Goal: Check status: Check status

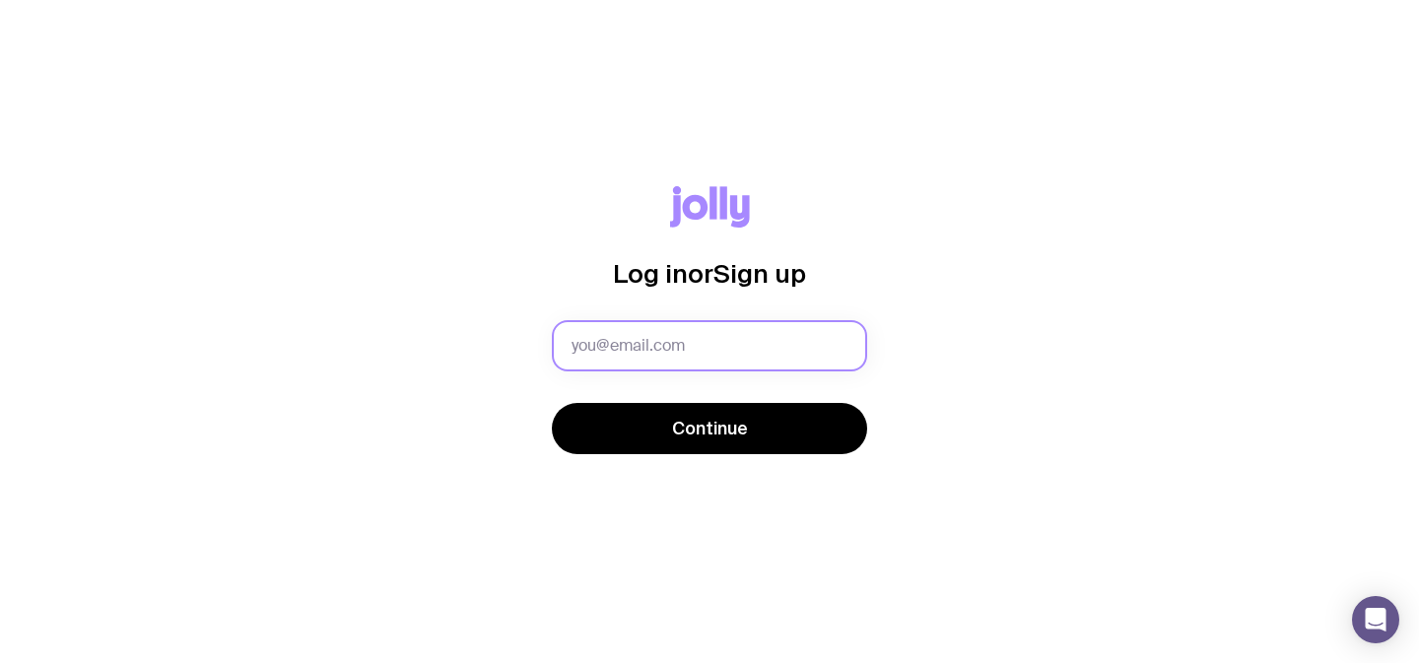
type input "[PERSON_NAME][EMAIL_ADDRESS][PERSON_NAME][DOMAIN_NAME]"
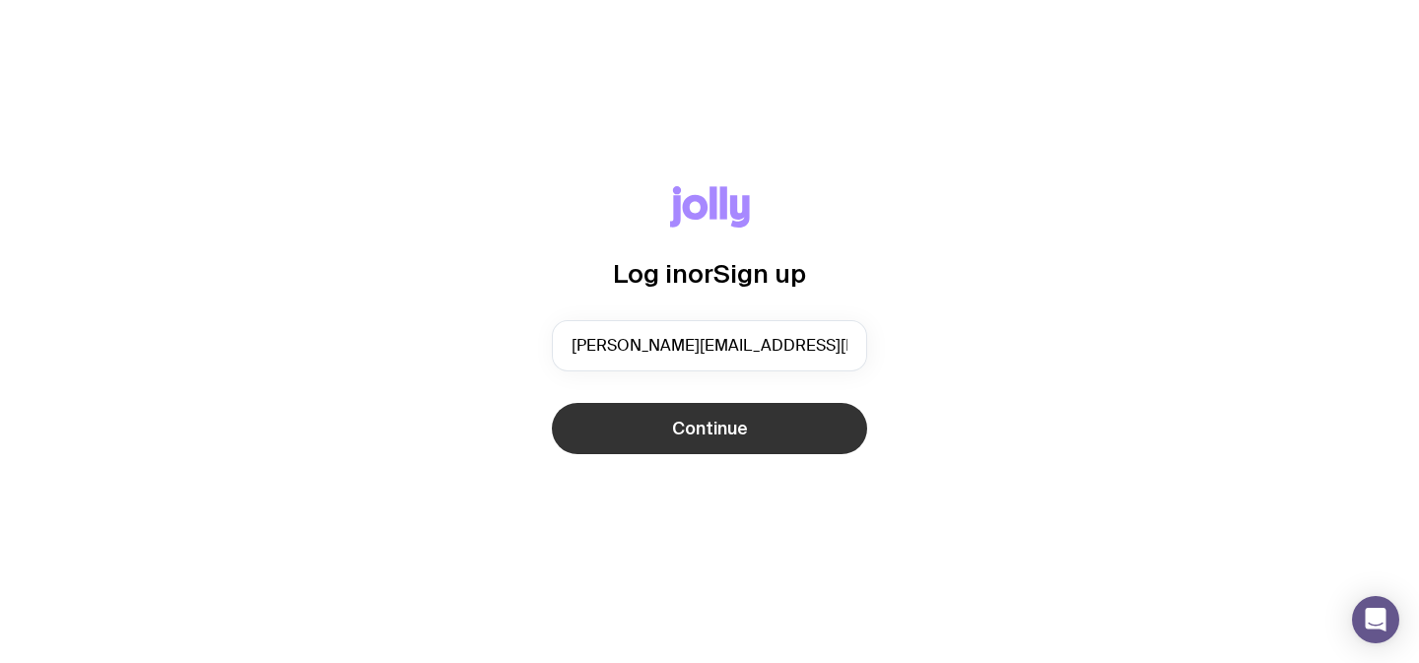
click at [751, 451] on button "Continue" at bounding box center [709, 428] width 315 height 51
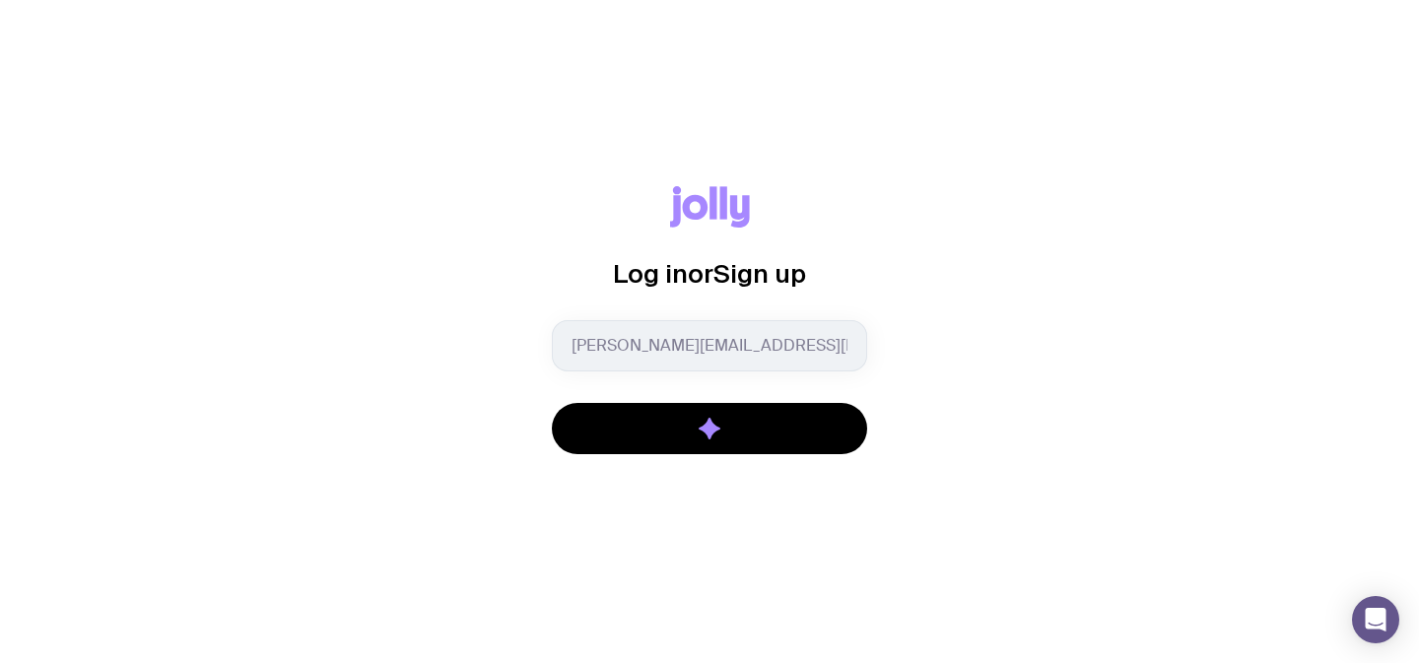
click at [752, 445] on div at bounding box center [709, 430] width 315 height 55
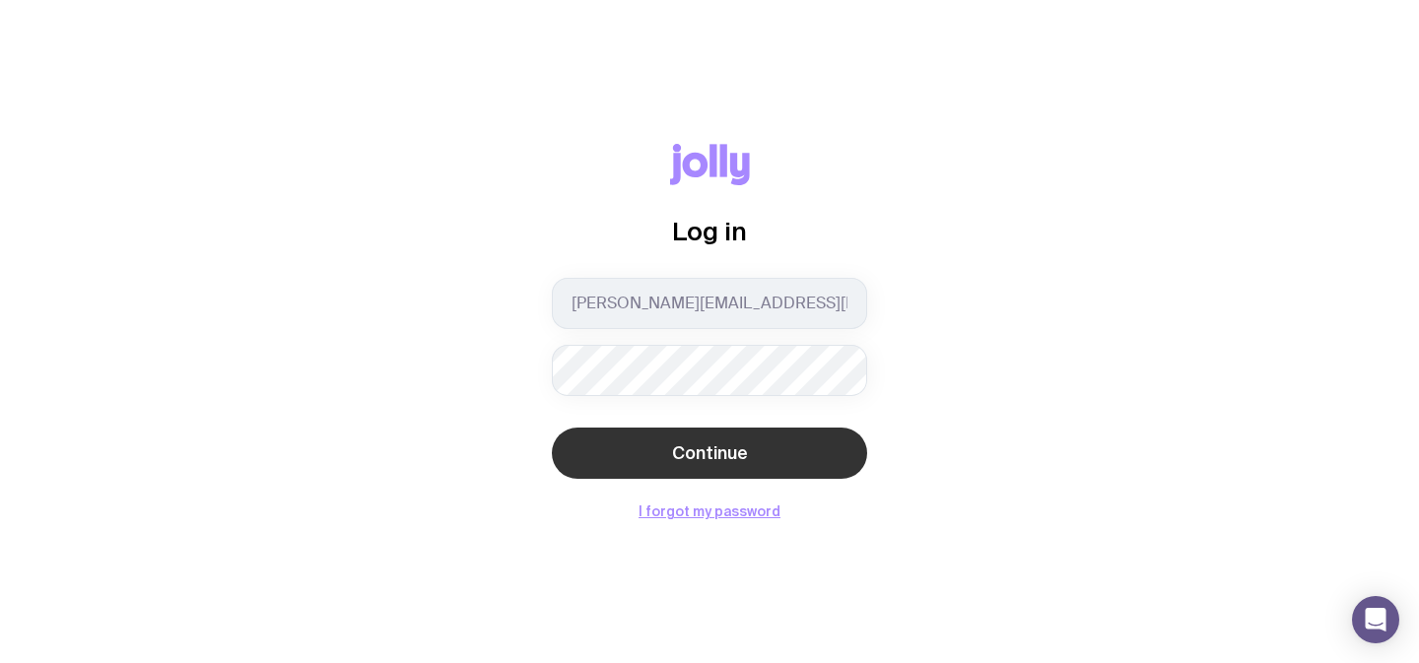
click at [672, 450] on button "Continue" at bounding box center [709, 453] width 315 height 51
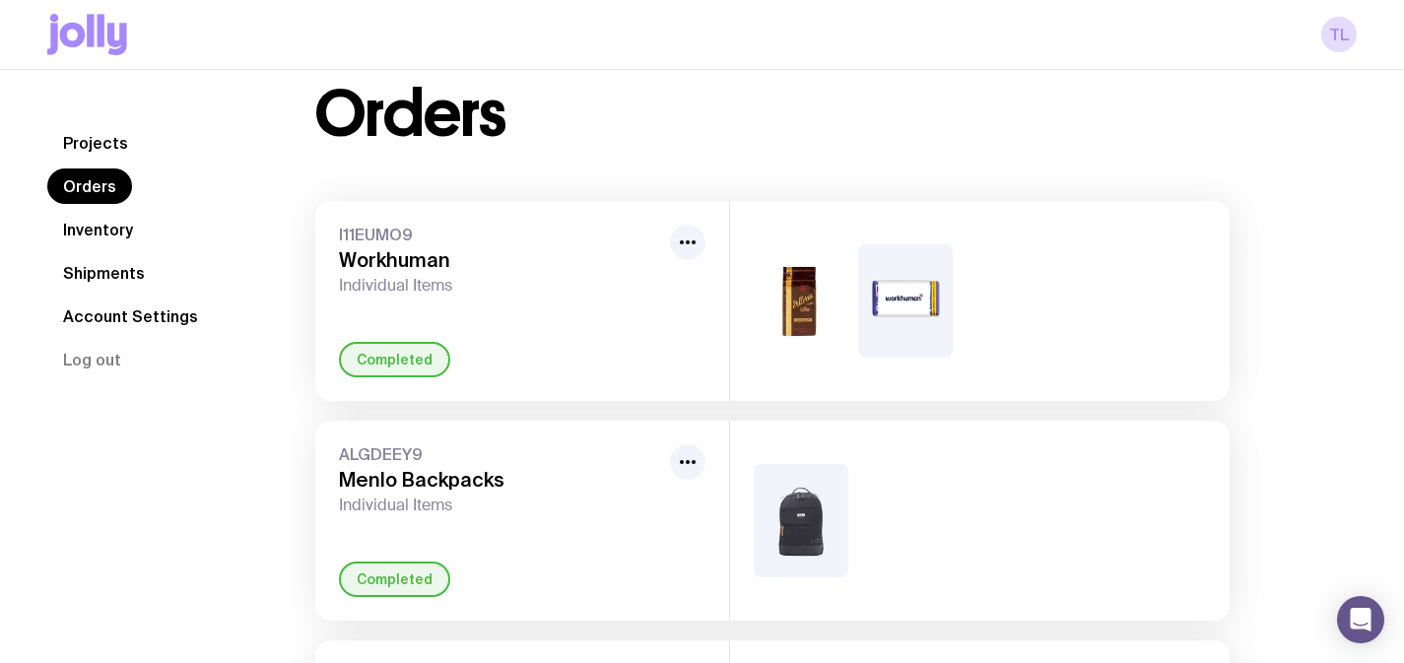
scroll to position [42, 0]
click at [624, 223] on div "I11EUMO9 Workhuman Individual Items Completed" at bounding box center [522, 301] width 414 height 200
click at [91, 228] on link "Inventory" at bounding box center [98, 229] width 102 height 35
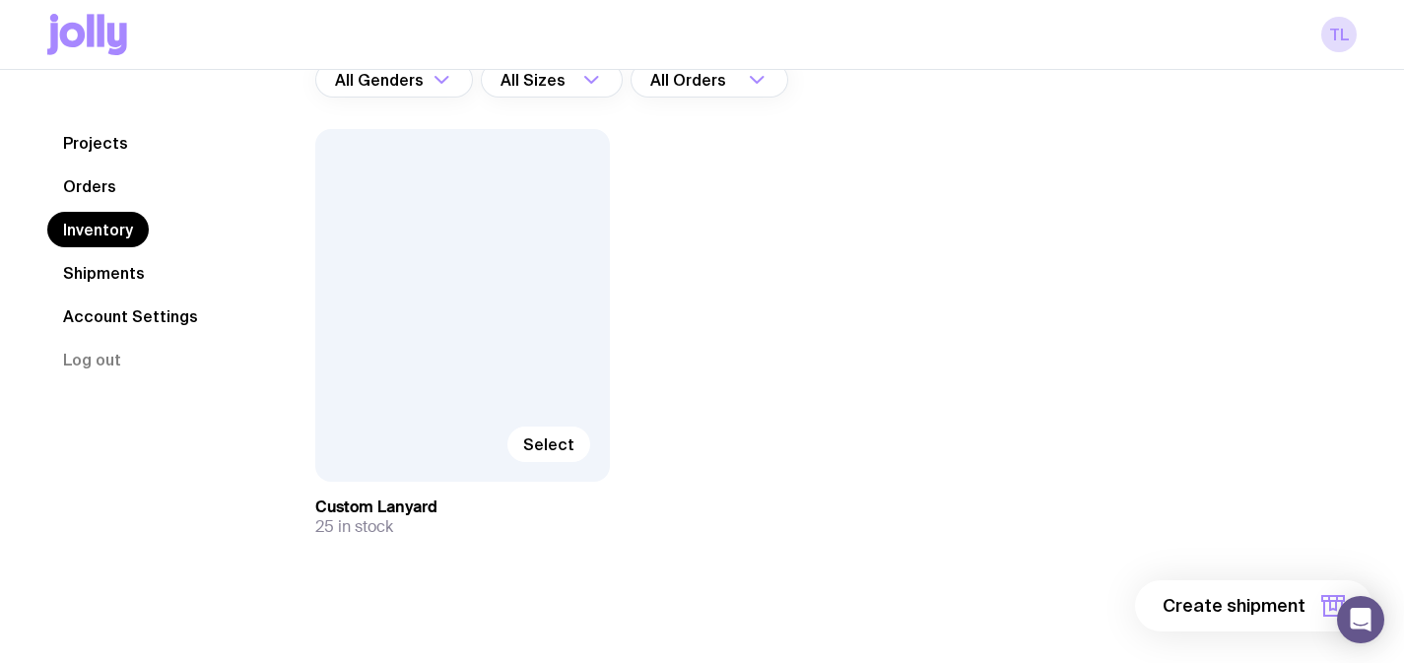
scroll to position [189, 0]
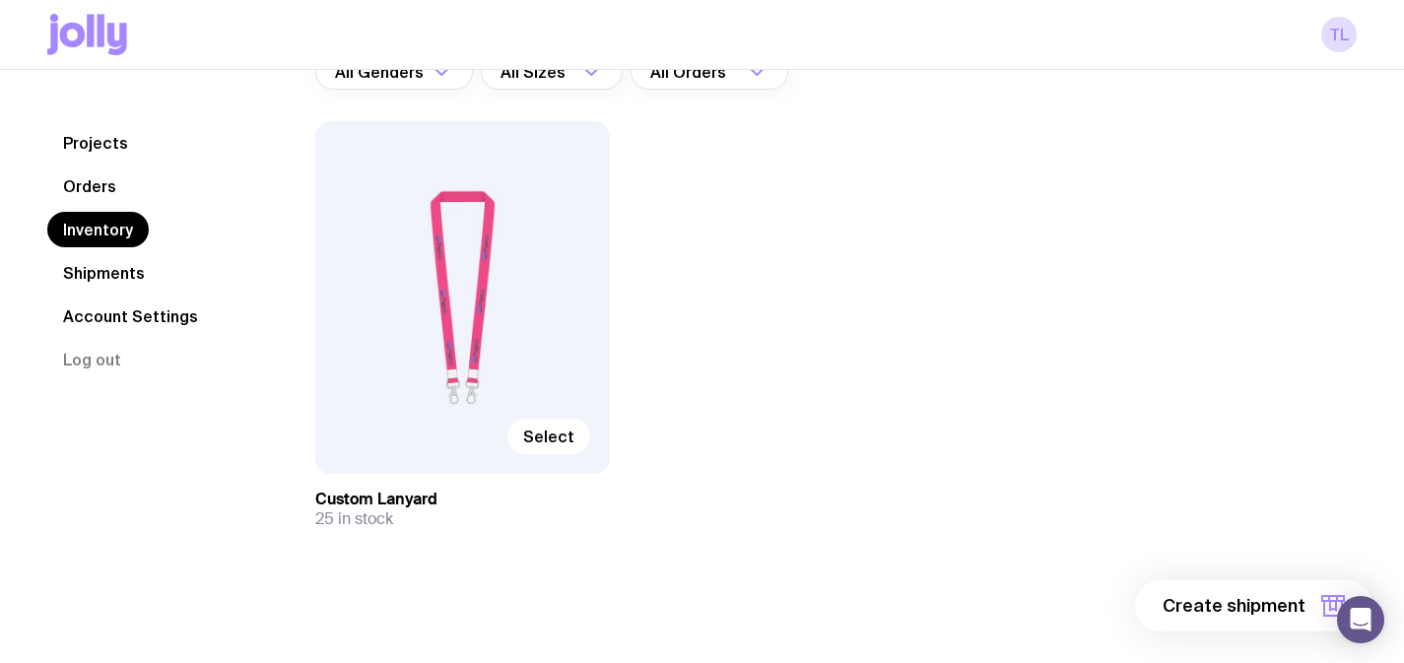
click at [123, 276] on link "Shipments" at bounding box center [103, 272] width 113 height 35
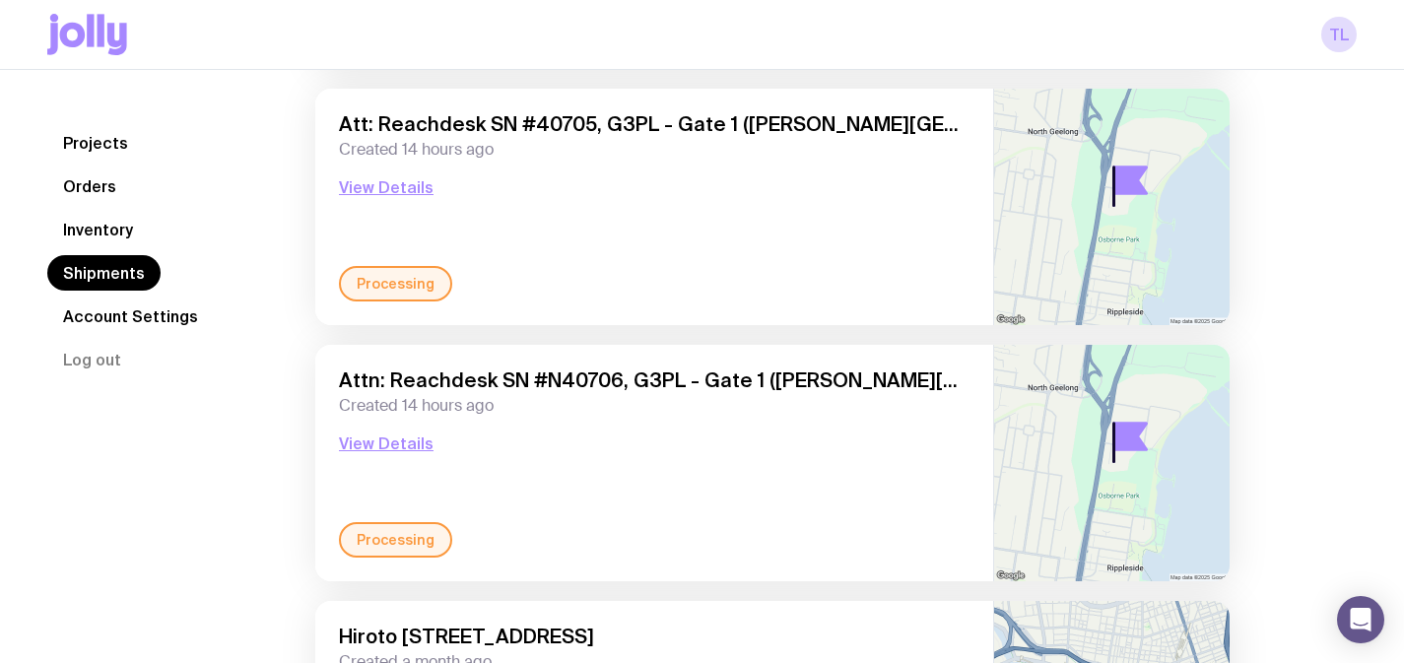
scroll to position [666, 0]
click at [383, 444] on button "View Details" at bounding box center [386, 445] width 95 height 24
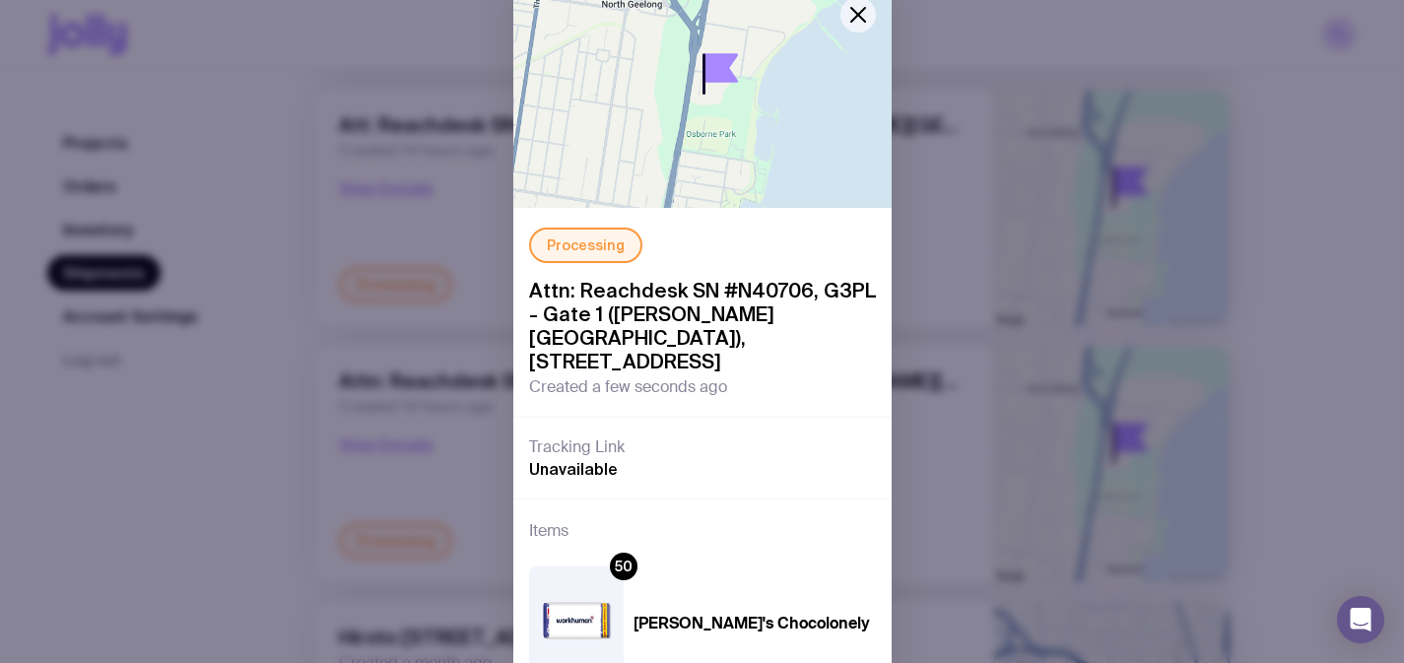
scroll to position [64, 0]
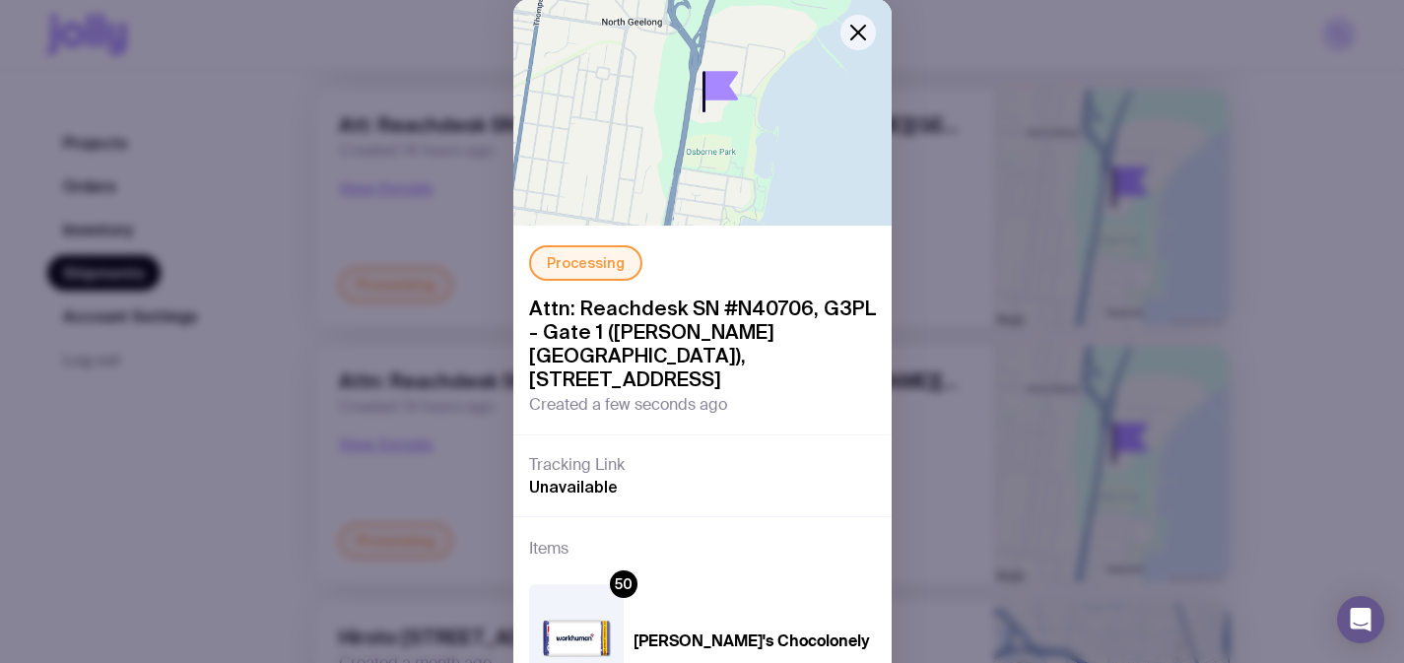
click at [331, 452] on div "Processing Attn: Reachdesk SN #N40706, G3PL - Gate 1 ([PERSON_NAME][GEOGRAPHIC_…" at bounding box center [702, 331] width 1404 height 663
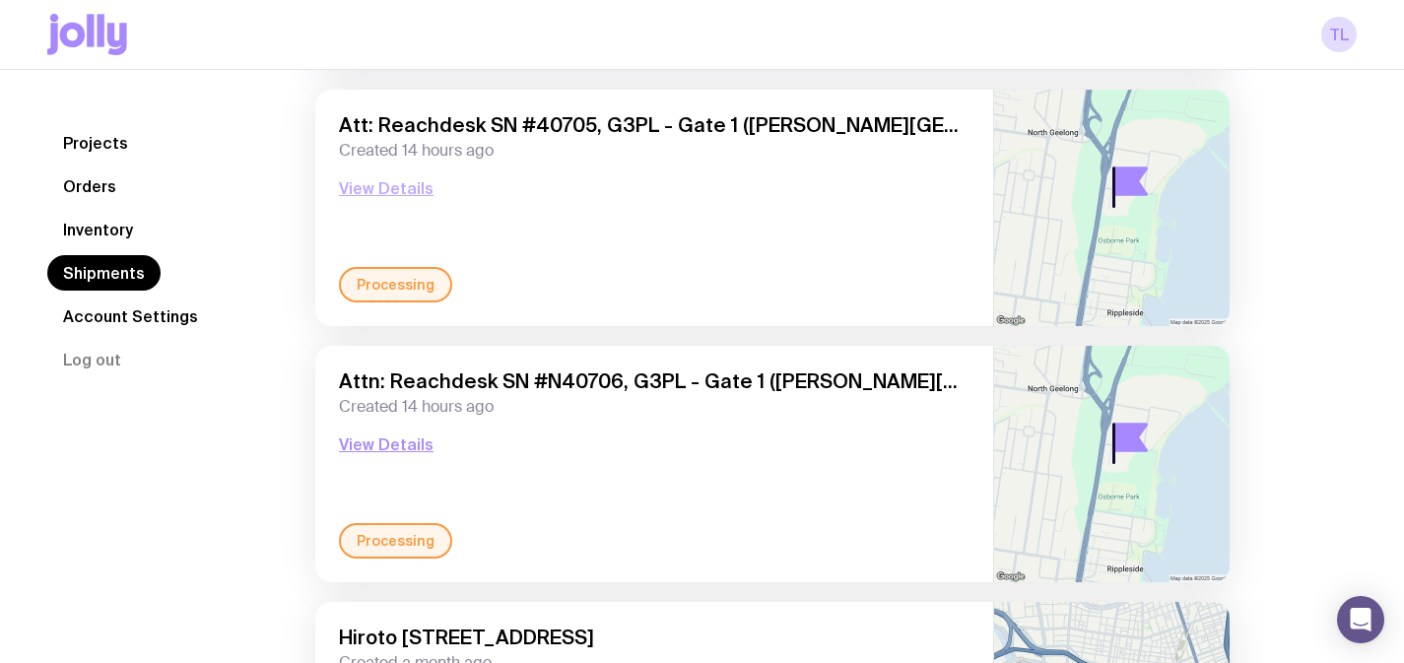
click at [394, 189] on button "View Details" at bounding box center [386, 188] width 95 height 24
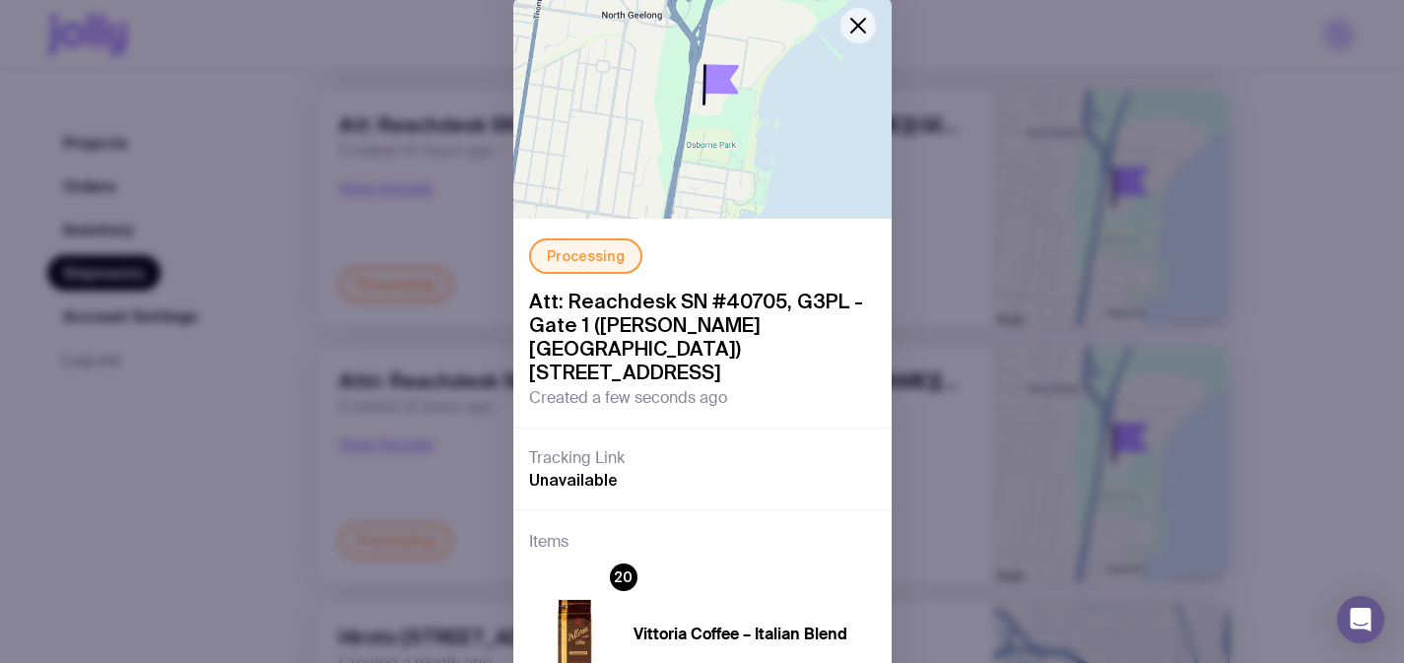
scroll to position [154, 0]
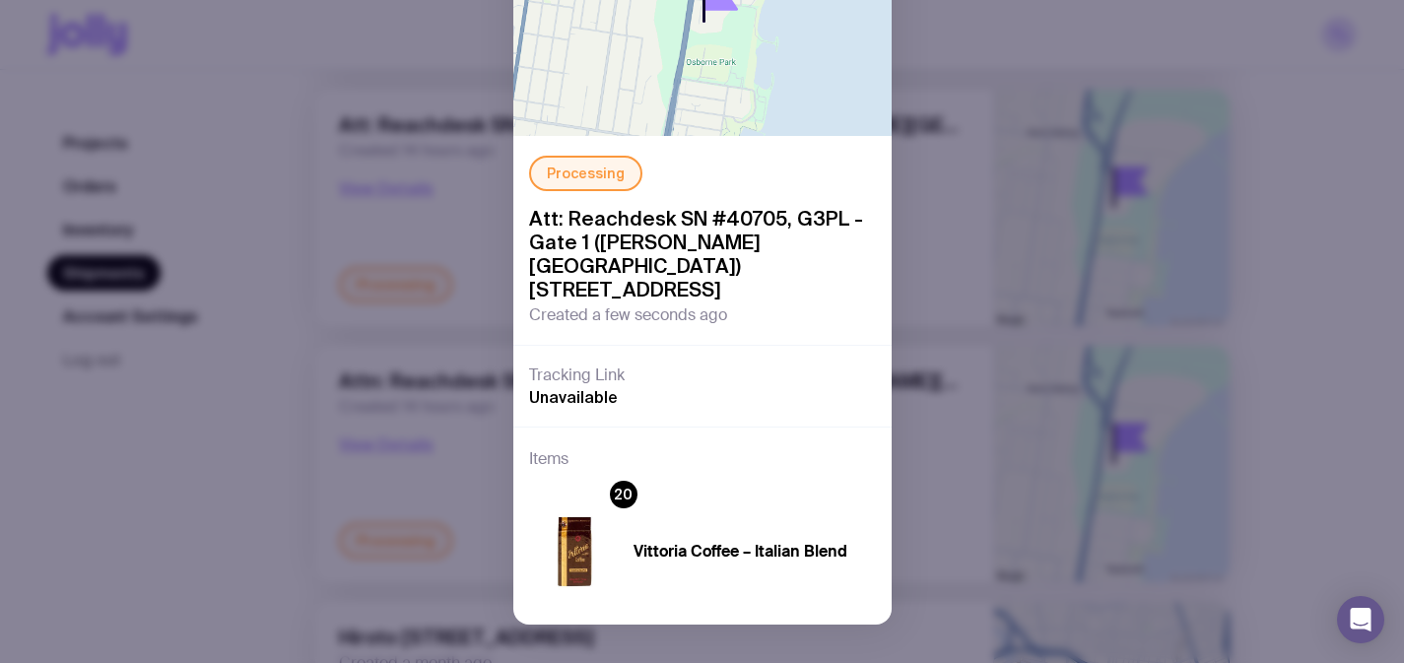
click at [325, 410] on div "Processing Att: Reachdesk SN #40705, G3PL - Gate 1 ([PERSON_NAME][GEOGRAPHIC_DA…" at bounding box center [702, 331] width 1404 height 663
